Goal: Transaction & Acquisition: Purchase product/service

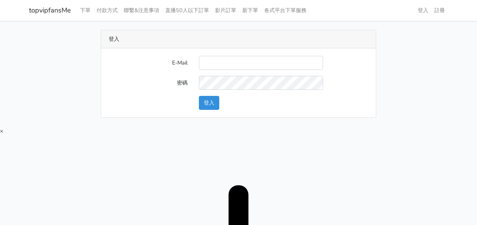
drag, startPoint x: 0, startPoint y: 0, endPoint x: 244, endPoint y: 61, distance: 251.6
click at [244, 61] on input "E-Mail" at bounding box center [261, 63] width 124 height 14
type input "[EMAIL_ADDRESS][DOMAIN_NAME]"
click at [219, 100] on button "登入" at bounding box center [209, 103] width 20 height 14
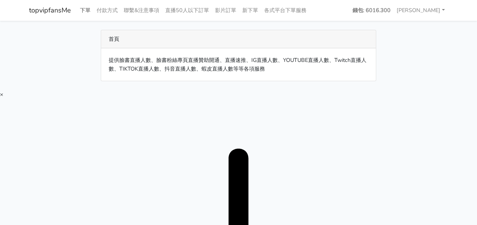
click at [92, 10] on link "下單" at bounding box center [85, 10] width 17 height 15
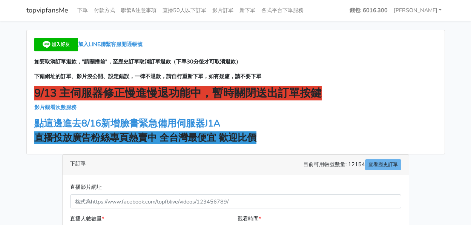
click at [99, 142] on strong "直播投放廣告粉絲專頁熱賣中 全台灣最便宜 歡迎比價" at bounding box center [145, 137] width 222 height 13
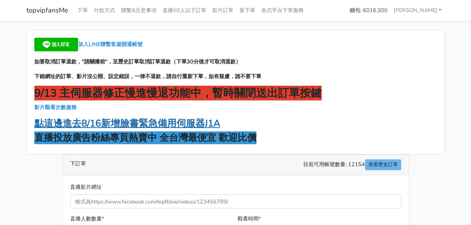
click at [143, 119] on strong "點這邊進去8/16新增臉書緊急備用伺服器J1A" at bounding box center [127, 123] width 186 height 13
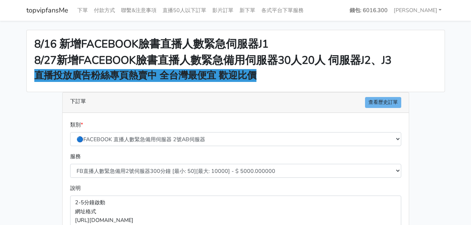
click at [448, 144] on div "8/16 新增FACEBOOK臉書直播人數緊急伺服器J1 8/27新增FACEBOOK臉書直播人數緊急備用伺服器30人20人 伺服器J2、J3 直播投放廣告粉…" at bounding box center [236, 203] width 430 height 346
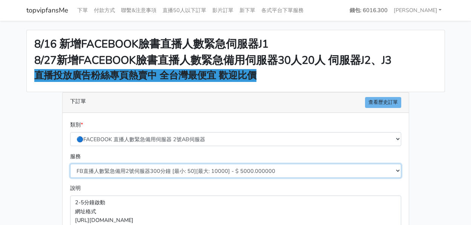
click at [270, 167] on select "FB直播人數緊急備用2號伺服器300分鐘 [最小: 50][最大: 10000] - $ 5000.000000 FB直播人數緊急備用2號伺服器60分鐘 [最…" at bounding box center [235, 171] width 331 height 14
select select "577"
click at [70, 164] on select "FB直播人數緊急備用2號伺服器300分鐘 [最小: 50][最大: 10000] - $ 5000.000000 FB直播人數緊急備用2號伺服器60分鐘 [最…" at bounding box center [235, 171] width 331 height 14
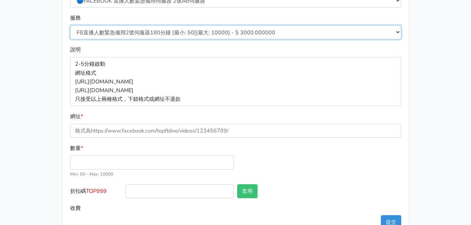
scroll to position [151, 0]
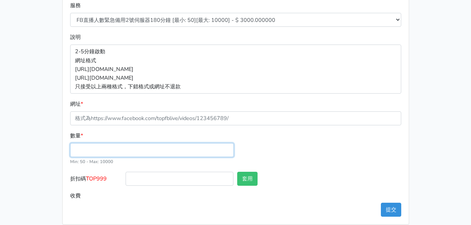
click at [174, 151] on input "數量 *" at bounding box center [152, 150] width 164 height 14
type input "0"
type input "100"
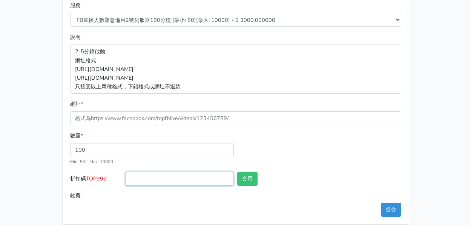
type input "300.000"
drag, startPoint x: 170, startPoint y: 183, endPoint x: 147, endPoint y: 180, distance: 22.8
click at [169, 183] on input "折扣碼 TOP999" at bounding box center [180, 179] width 108 height 14
click at [88, 178] on span "TOP999" at bounding box center [96, 179] width 21 height 8
click at [126, 178] on input "折扣碼 TOP999" at bounding box center [180, 179] width 108 height 14
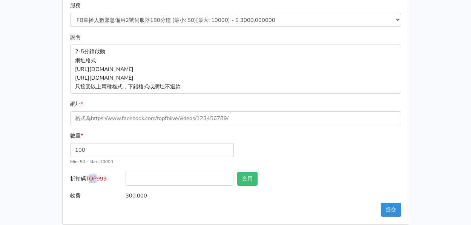
drag, startPoint x: 89, startPoint y: 179, endPoint x: 100, endPoint y: 180, distance: 10.2
click at [100, 180] on span "TOP999" at bounding box center [96, 179] width 21 height 8
click at [92, 176] on span "TOP999" at bounding box center [96, 179] width 21 height 8
click at [126, 176] on input "折扣碼 TOP999" at bounding box center [180, 179] width 108 height 14
drag, startPoint x: 88, startPoint y: 178, endPoint x: 108, endPoint y: 181, distance: 20.5
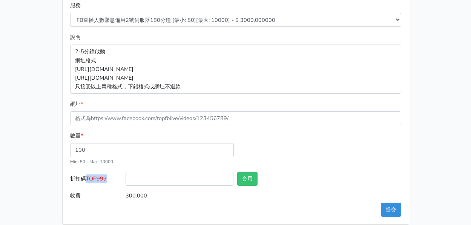
click at [108, 181] on label "折扣碼 TOP999" at bounding box center [96, 180] width 56 height 17
type input "TOP999"
click at [254, 187] on div "套用" at bounding box center [263, 180] width 56 height 17
click at [249, 181] on button "套用" at bounding box center [247, 179] width 20 height 14
type input "套用失敗"
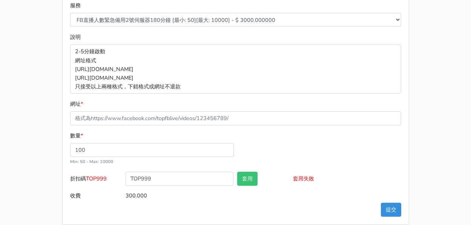
click at [251, 90] on p "2-5分鐘啟動 網址格式 https://www.facebook.com/1000830119985/videos/2214366008285 https:…" at bounding box center [235, 69] width 331 height 49
click at [321, 209] on div "類別 * 🔵FACEBOOK 直播人數緊急備用伺服器 2號AB伺服器 🔵FACEBOOK 網軍專用貼文留言 安全保密 🔵9/30 FACEBOOK 直播人數緩…" at bounding box center [236, 93] width 346 height 262
click at [4, 92] on main "8/16 新增FACEBOOK臉書直播人數緊急伺服器J1 8/27新增FACEBOOK臉書直播人數緊急備用伺服器30人20人 伺服器J2、J3 直播投放廣告粉…" at bounding box center [235, 52] width 471 height 364
click at [436, 37] on div "8/16 新增FACEBOOK臉書直播人數緊急伺服器J1 8/27新增FACEBOOK臉書直播人數緊急備用伺服器30人20人 伺服器J2、J3 直播投放廣告粉…" at bounding box center [236, 52] width 430 height 346
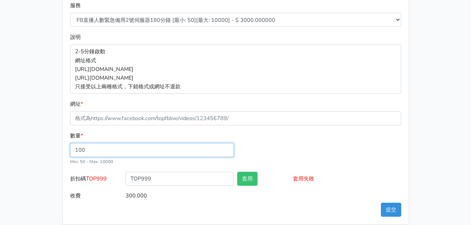
click at [177, 153] on input "100" at bounding box center [152, 150] width 164 height 14
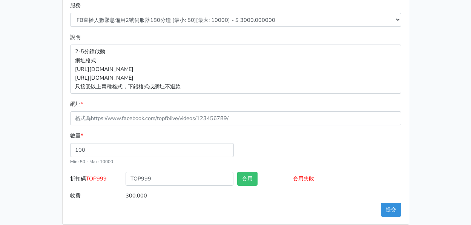
click at [170, 126] on form "類別 * 🔵FACEBOOK 直播人數緊急備用伺服器 2號AB伺服器 🔵FACEBOOK 網軍專用貼文留言 安全保密 🔵9/30 FACEBOOK 直播人數緩…" at bounding box center [235, 85] width 331 height 233
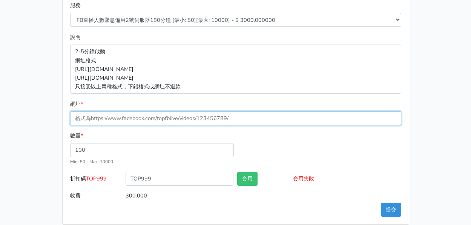
click at [173, 113] on input "網址 *" at bounding box center [235, 118] width 331 height 14
paste input "https://www.facebook.com/100083399346069/videos/1040573674689504"
type input "https://www.facebook.com/100083399346069/videos/1040573674689504"
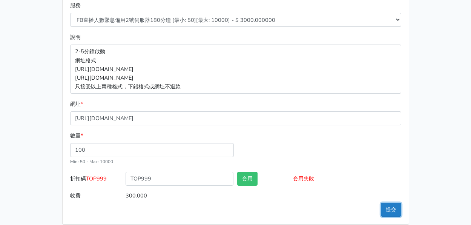
click at [390, 210] on button "提交" at bounding box center [391, 210] width 20 height 14
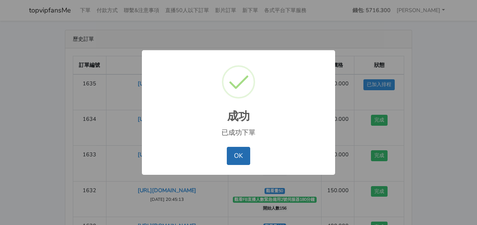
click at [241, 157] on button "OK" at bounding box center [238, 156] width 23 height 18
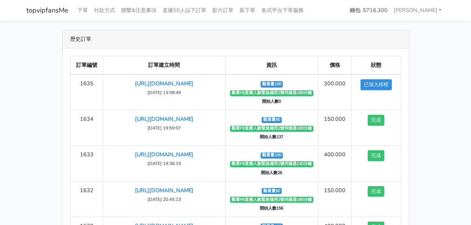
click at [444, 55] on div "歷史訂單 訂單編號 訂單建立時間 資訊 價格 狀態 1635 https://www.facebook.com/100083399346069/videos/…" at bounding box center [236, 158] width 430 height 256
click at [453, 66] on main "歷史訂單 訂單編號 訂單建立時間 資訊 價格 狀態 1635 https://www.facebook.com/100083399346069/videos/…" at bounding box center [235, 158] width 471 height 274
